Goal: Task Accomplishment & Management: Manage account settings

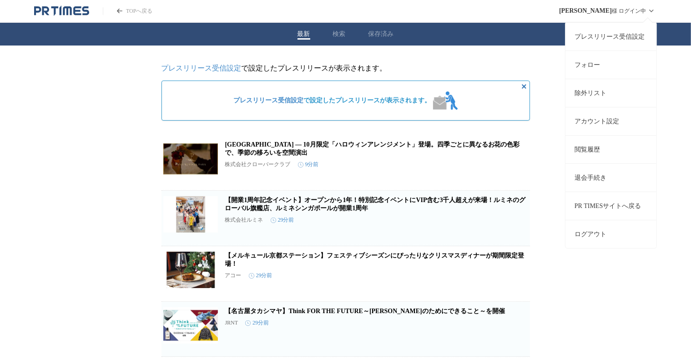
click at [648, 7] on icon at bounding box center [651, 10] width 11 height 11
click at [596, 121] on link "アカウント設定" at bounding box center [610, 121] width 91 height 28
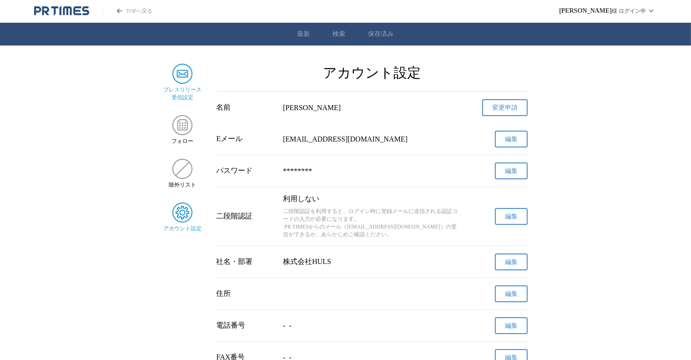
click at [186, 72] on img at bounding box center [182, 74] width 20 height 20
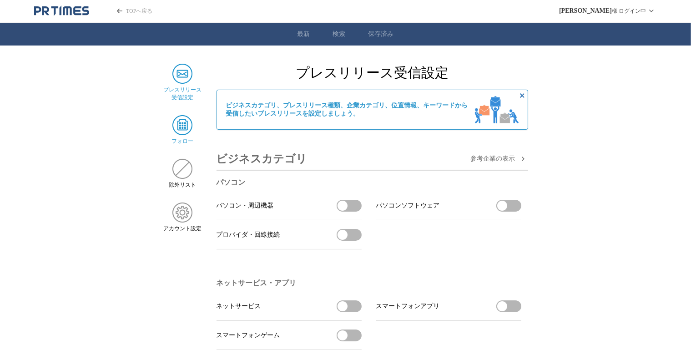
click at [186, 130] on img at bounding box center [182, 125] width 20 height 20
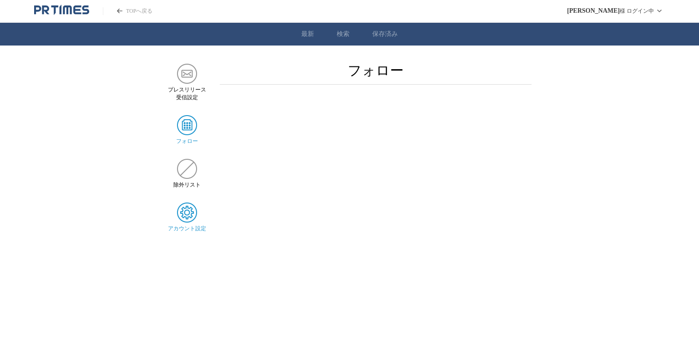
click at [185, 221] on img at bounding box center [187, 212] width 20 height 20
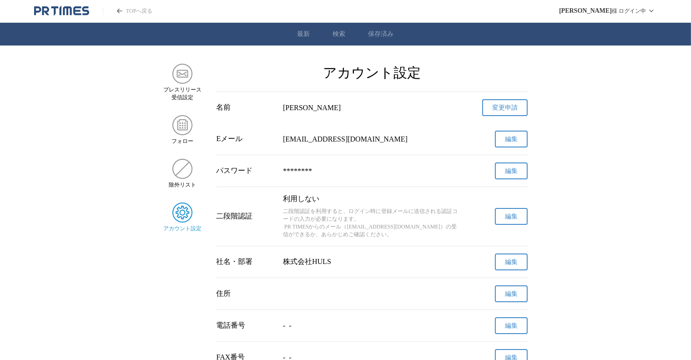
click at [123, 12] on link "TOPへ戻る" at bounding box center [128, 11] width 50 height 8
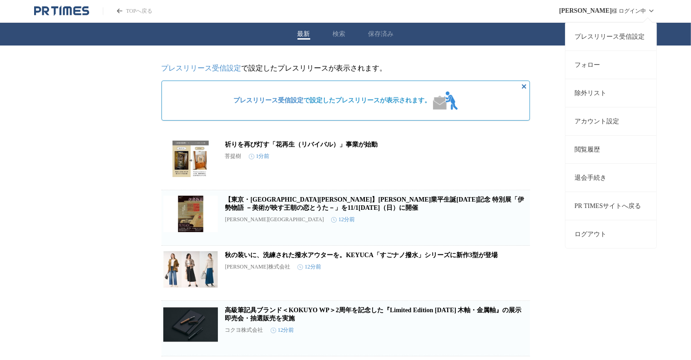
click at [646, 9] on icon at bounding box center [651, 10] width 11 height 11
click at [597, 234] on button "ログアウト" at bounding box center [610, 234] width 91 height 28
